Goal: Task Accomplishment & Management: Manage account settings

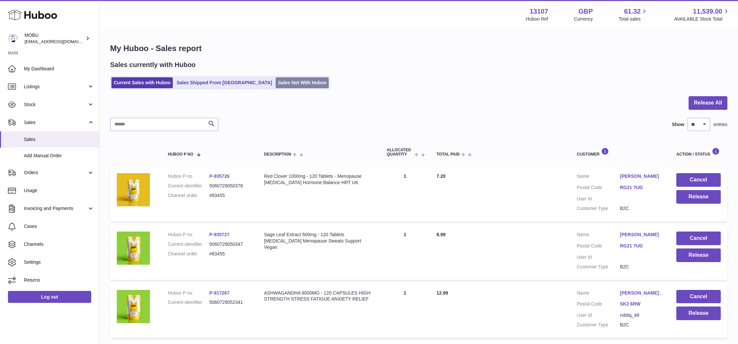
click at [276, 86] on link "Sales Not With Huboo" at bounding box center [302, 82] width 53 height 11
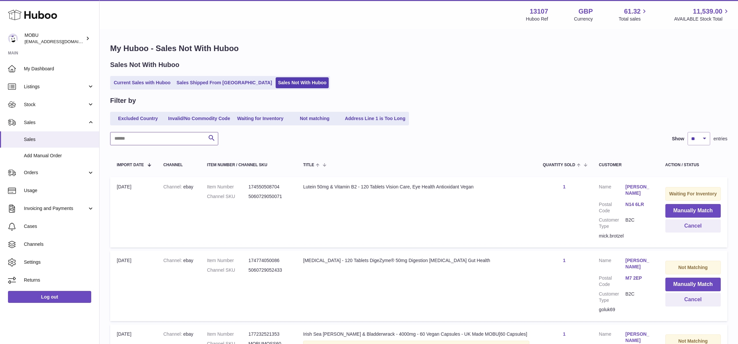
click at [181, 135] on input "text" at bounding box center [164, 138] width 108 height 13
type input "********"
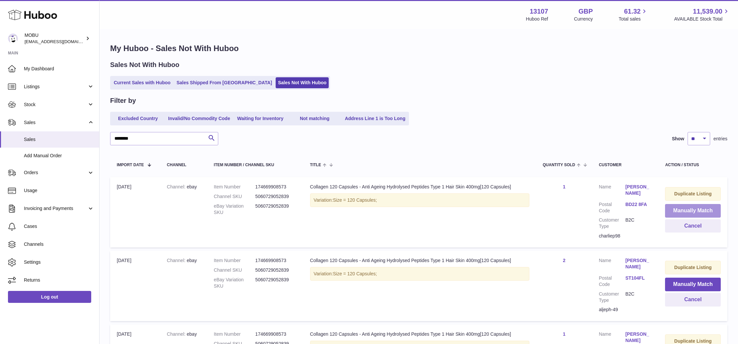
click at [683, 210] on button "Manually Match" at bounding box center [693, 211] width 56 height 14
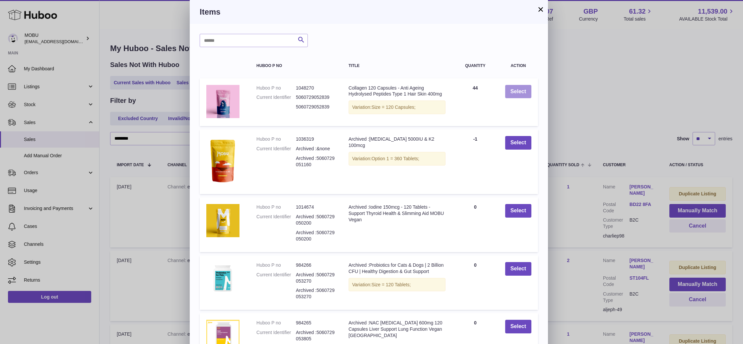
click at [527, 92] on button "Select" at bounding box center [518, 92] width 26 height 14
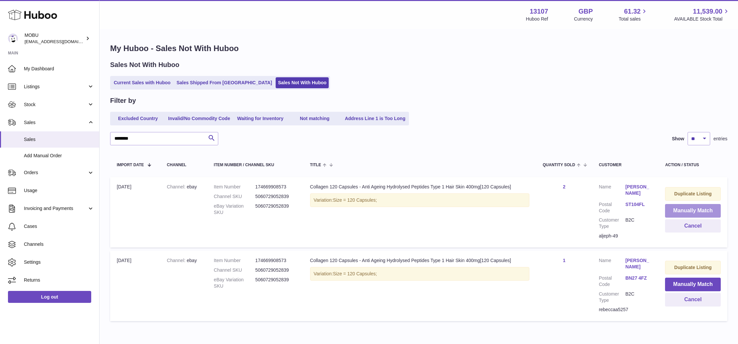
click at [692, 209] on button "Manually Match" at bounding box center [693, 211] width 56 height 14
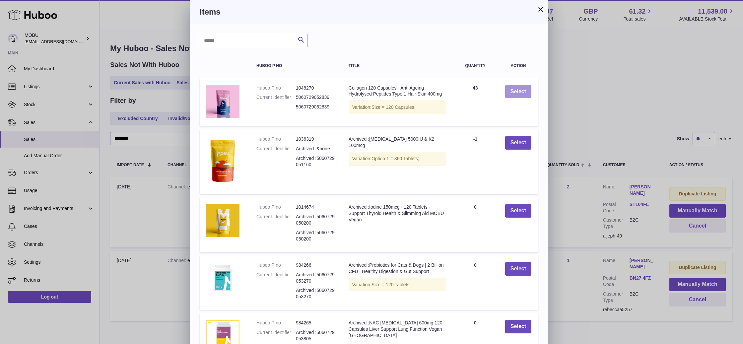
click at [522, 92] on button "Select" at bounding box center [518, 92] width 26 height 14
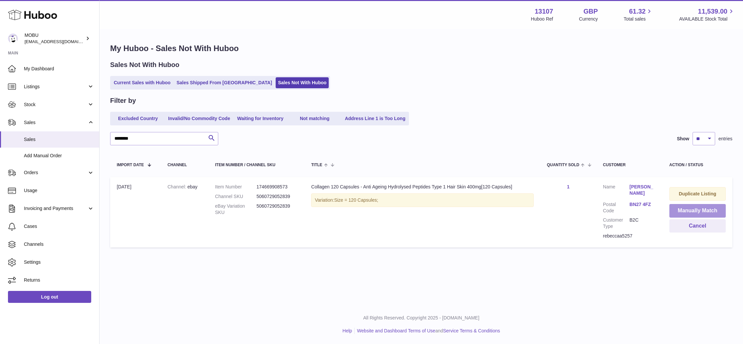
click at [692, 213] on button "Manually Match" at bounding box center [697, 211] width 56 height 14
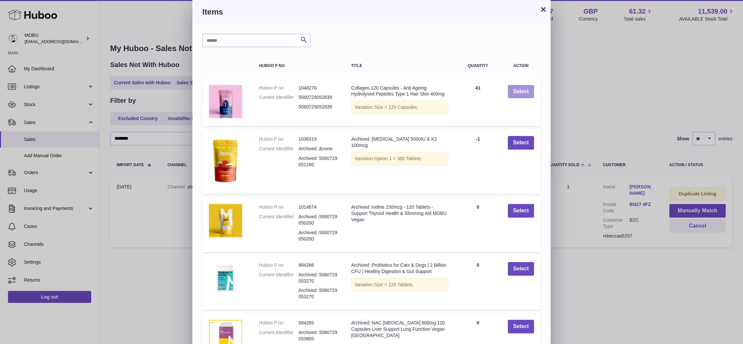
click at [527, 92] on button "Select" at bounding box center [521, 92] width 26 height 14
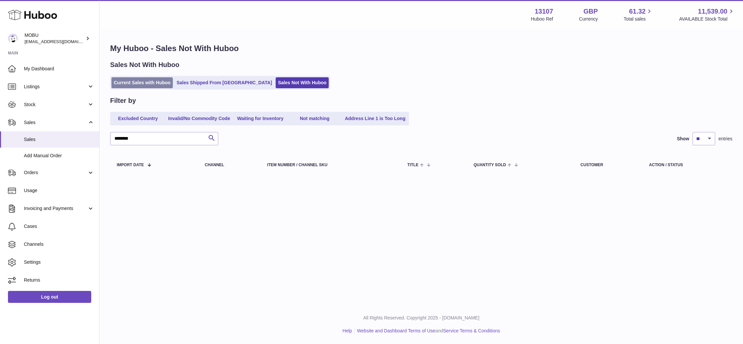
click at [151, 84] on link "Current Sales with Huboo" at bounding box center [141, 82] width 61 height 11
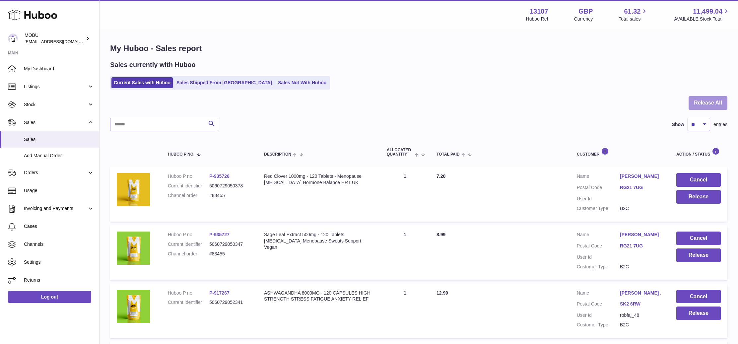
click at [706, 102] on button "Release All" at bounding box center [707, 103] width 39 height 14
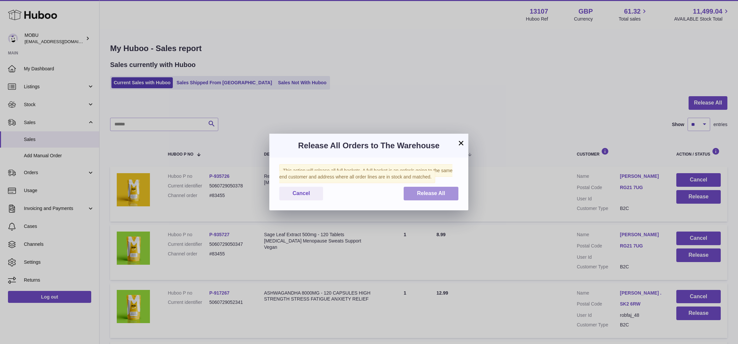
click at [428, 195] on span "Release All" at bounding box center [431, 193] width 28 height 6
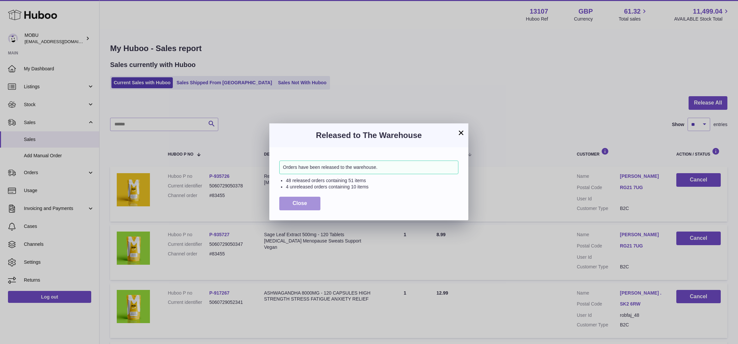
click at [296, 208] on button "Close" at bounding box center [299, 204] width 41 height 14
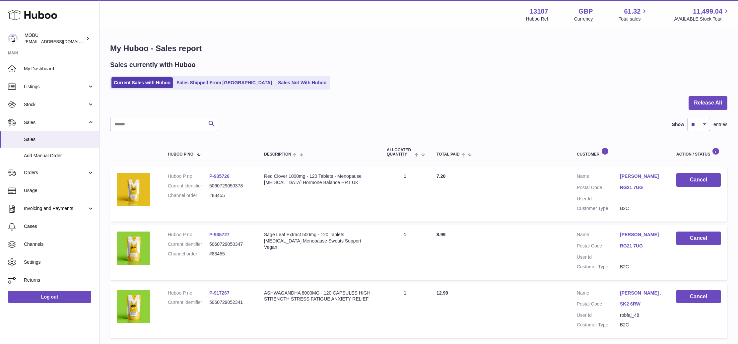
click at [691, 128] on select "** ** ** ***" at bounding box center [698, 124] width 23 height 13
select select "***"
click at [687, 118] on select "** ** ** ***" at bounding box center [698, 124] width 23 height 13
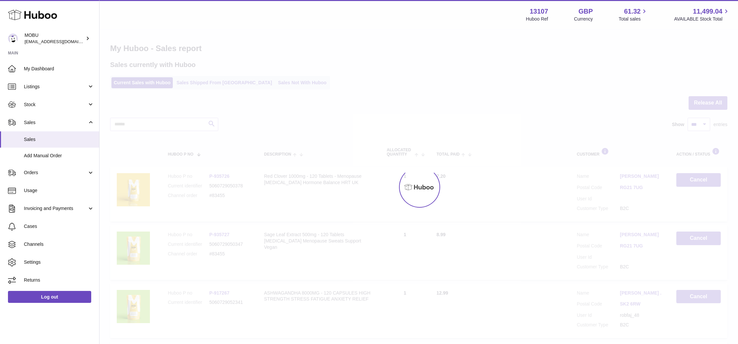
click at [533, 116] on div at bounding box center [418, 187] width 638 height 314
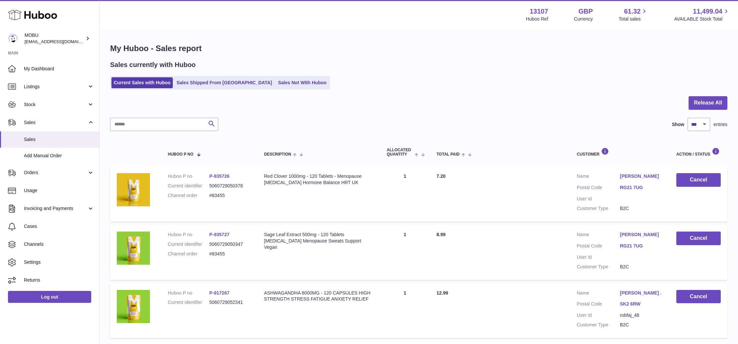
scroll to position [439, 0]
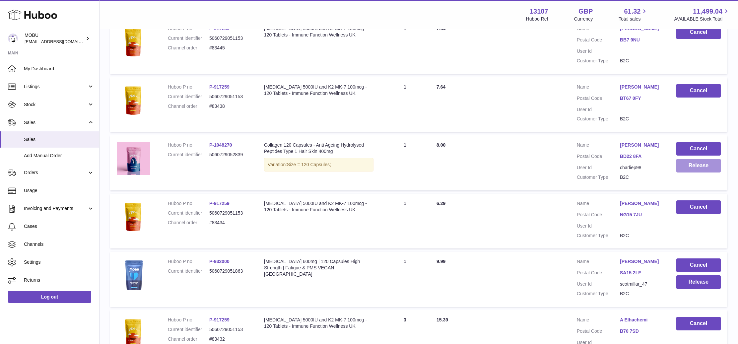
click at [688, 172] on button "Release" at bounding box center [698, 166] width 44 height 14
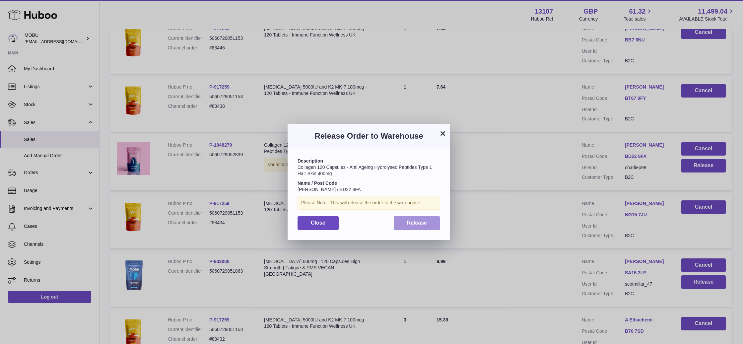
click at [411, 228] on button "Release" at bounding box center [417, 223] width 47 height 14
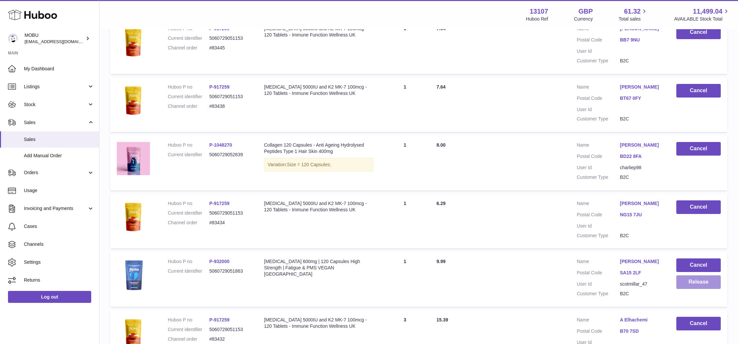
click at [689, 287] on button "Release" at bounding box center [698, 282] width 44 height 14
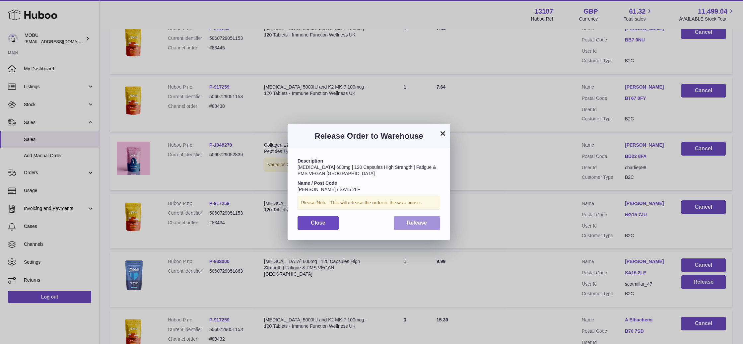
click at [430, 222] on button "Release" at bounding box center [417, 223] width 47 height 14
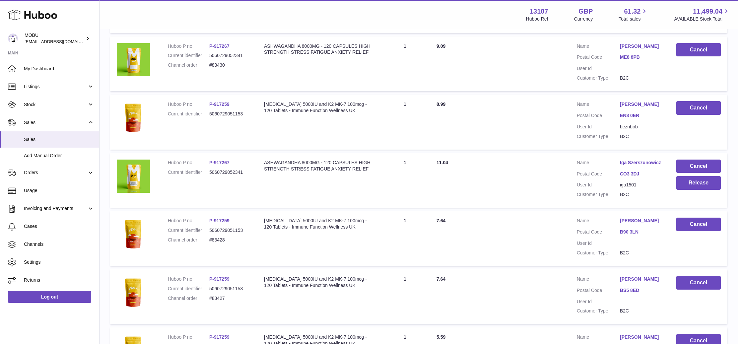
scroll to position [808, 0]
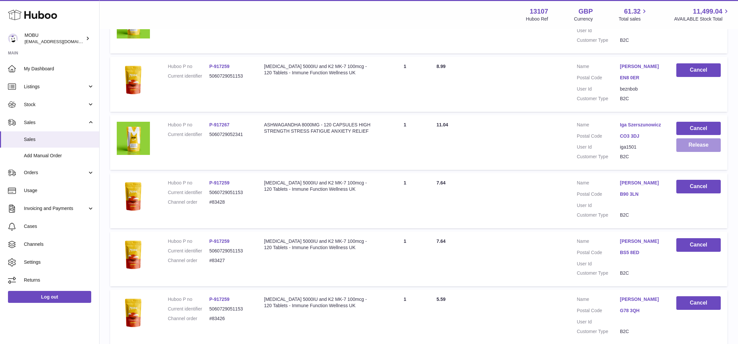
click at [693, 152] on button "Release" at bounding box center [698, 145] width 44 height 14
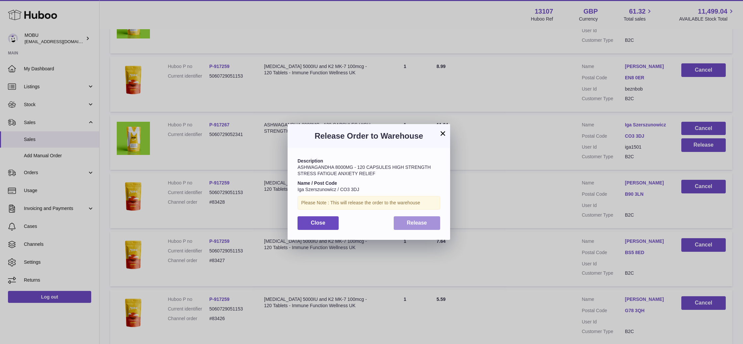
click at [414, 221] on span "Release" at bounding box center [417, 223] width 20 height 6
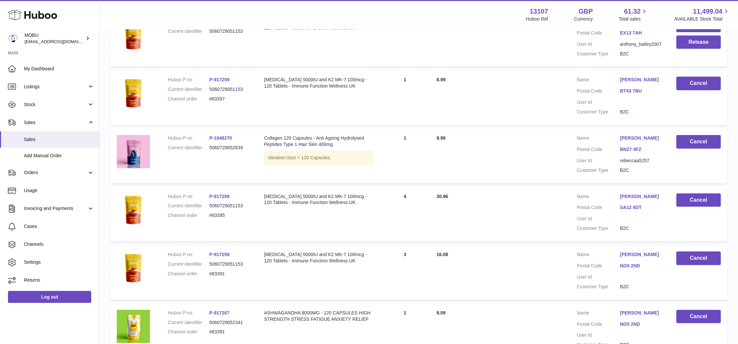
scroll to position [2231, 0]
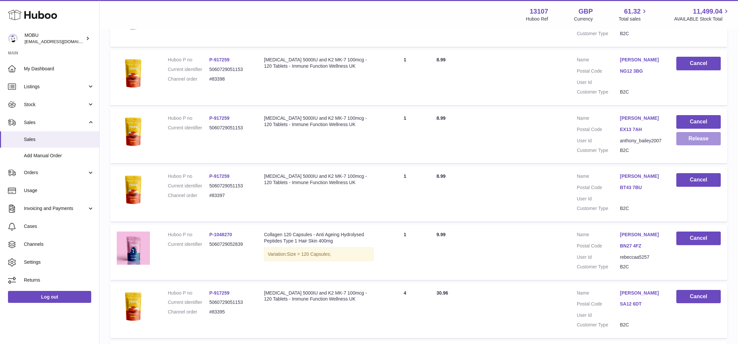
click at [701, 137] on button "Release" at bounding box center [698, 139] width 44 height 14
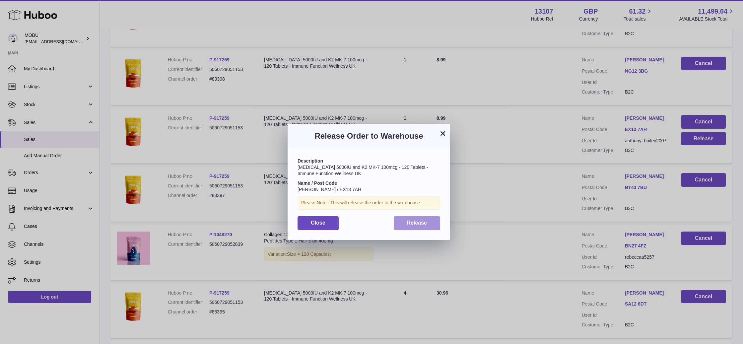
click at [427, 217] on button "Release" at bounding box center [417, 223] width 47 height 14
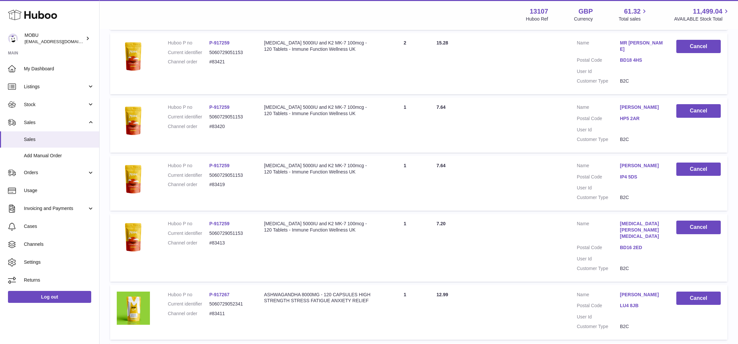
scroll to position [1296, 0]
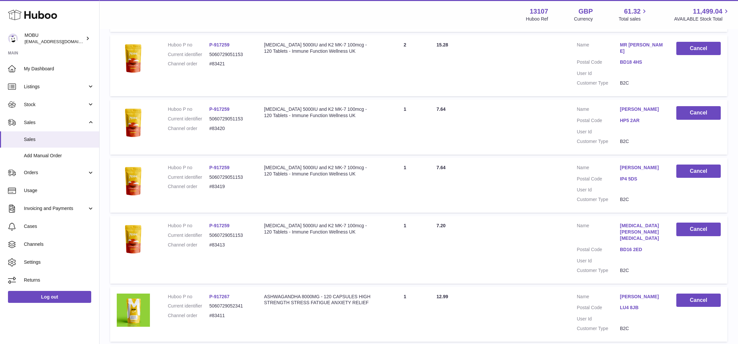
click at [488, 96] on td "Total Paid 15.28" at bounding box center [500, 65] width 140 height 61
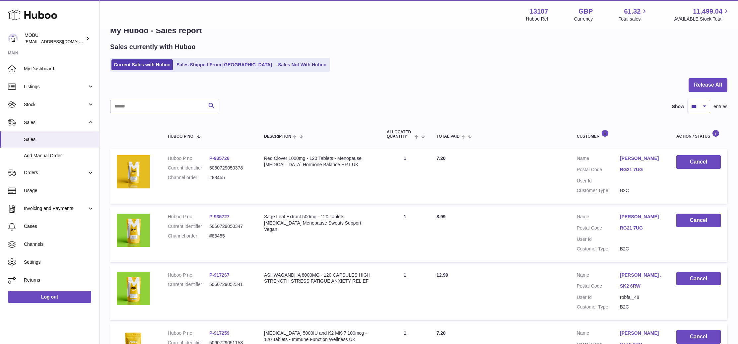
scroll to position [16, 0]
